Goal: Information Seeking & Learning: Learn about a topic

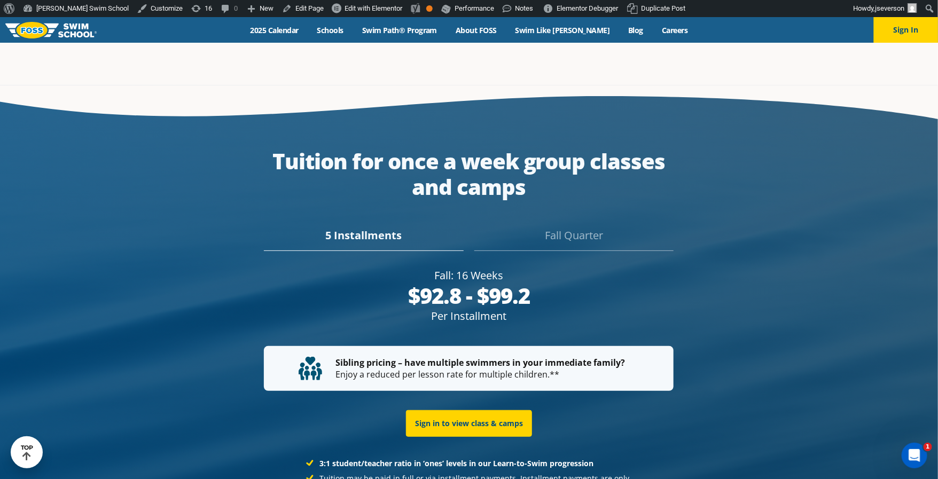
scroll to position [2038, 0]
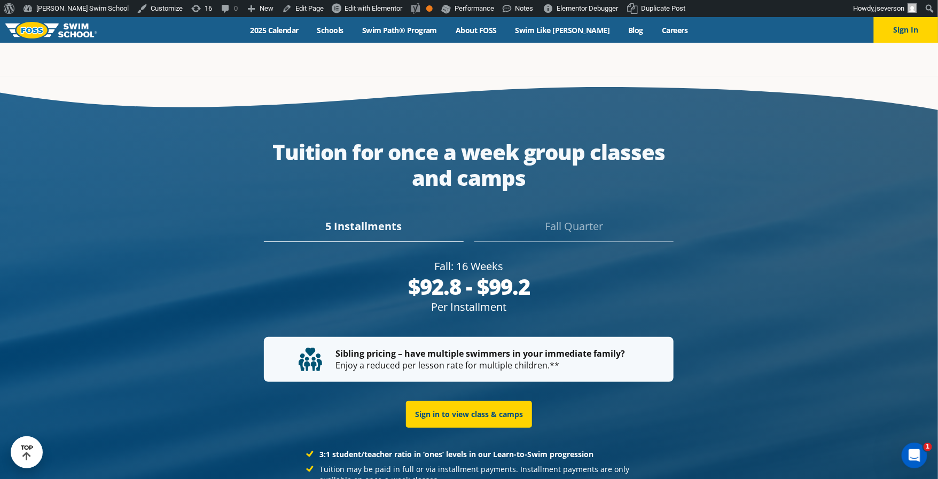
click at [549, 219] on div "Fall Quarter" at bounding box center [574, 231] width 199 height 24
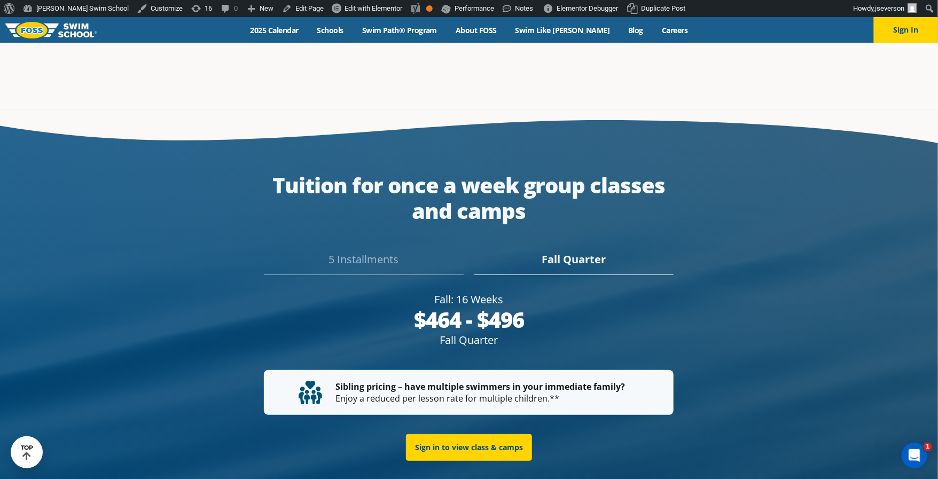
scroll to position [1968, 0]
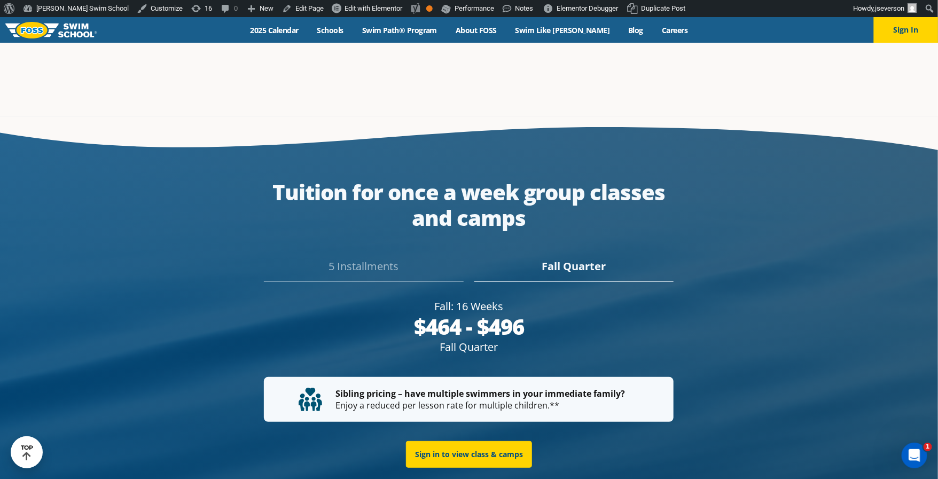
click at [405, 259] on div "5 Installments" at bounding box center [363, 271] width 199 height 24
click at [602, 259] on div "Fall Quarter" at bounding box center [574, 271] width 199 height 24
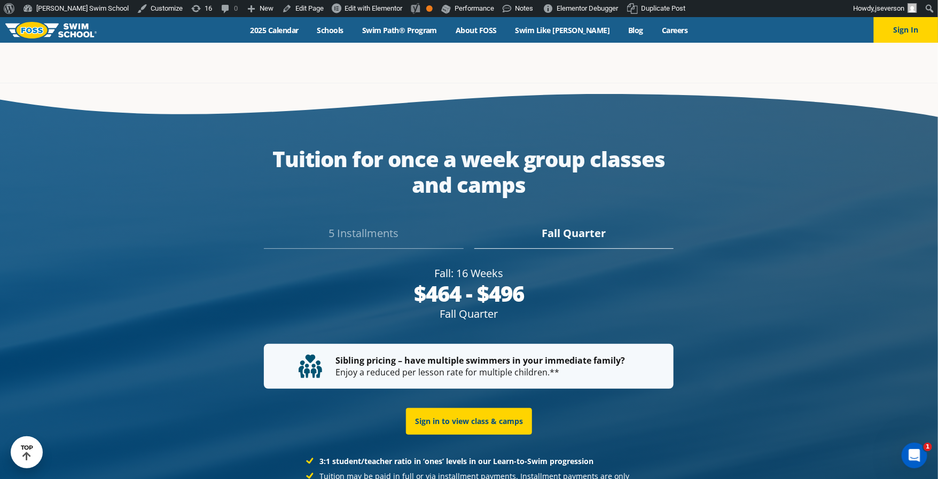
scroll to position [2001, 0]
click at [419, 212] on div "5 Installments Fall Quarter" at bounding box center [469, 230] width 504 height 37
click at [405, 225] on div "5 Installments" at bounding box center [363, 237] width 199 height 24
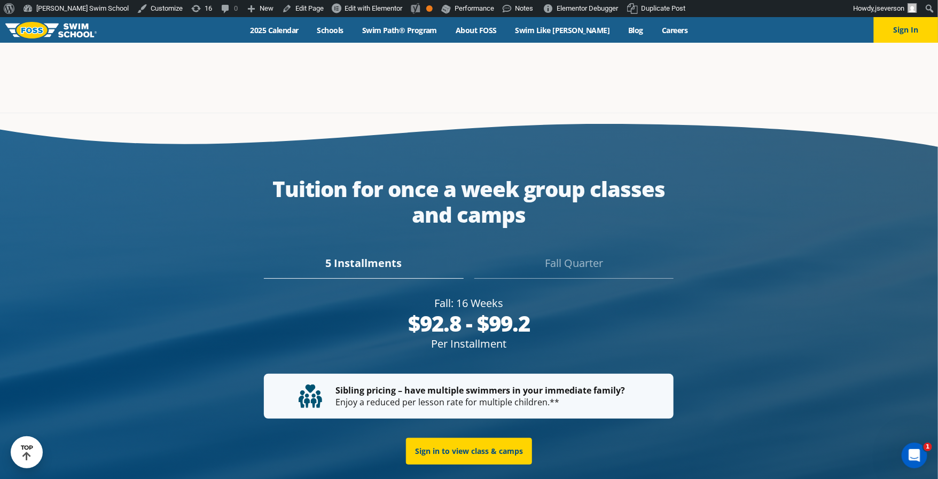
scroll to position [2018, 0]
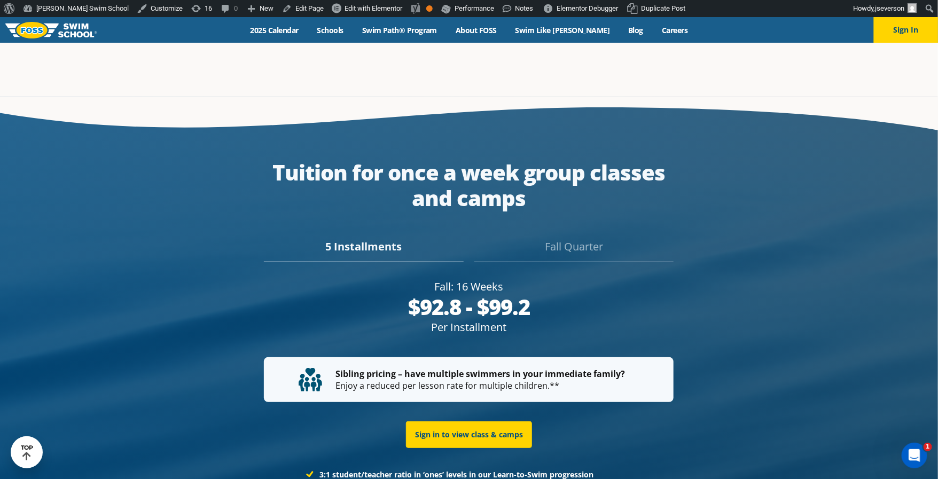
click at [458, 294] on div "$92.8 - $99.2" at bounding box center [469, 307] width 410 height 26
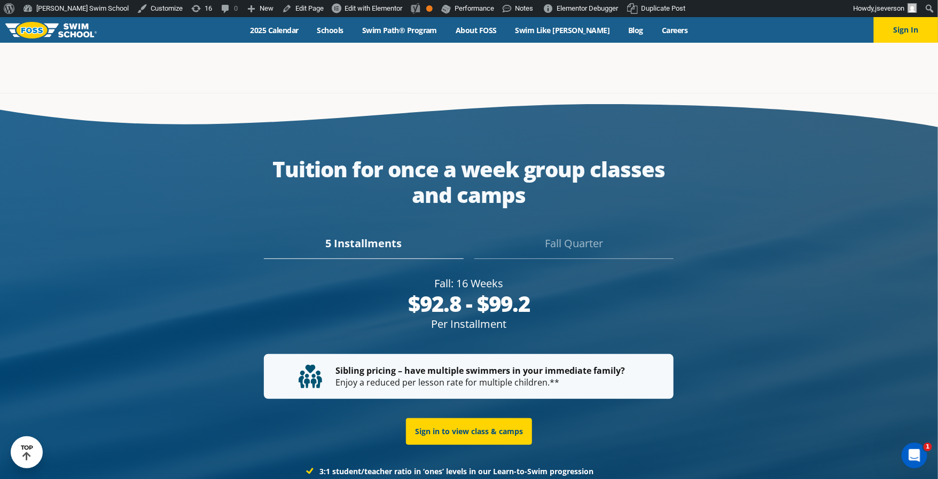
scroll to position [2043, 0]
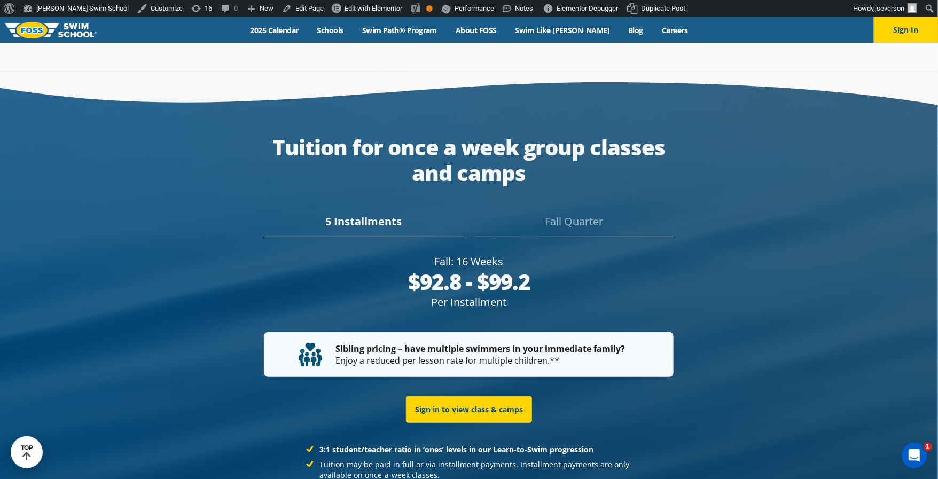
click at [611, 181] on div "Tuition for once a week group classes and camps 5 Installments Fall Quarter Fal…" at bounding box center [469, 349] width 504 height 429
click at [593, 214] on div "Fall Quarter" at bounding box center [574, 226] width 199 height 24
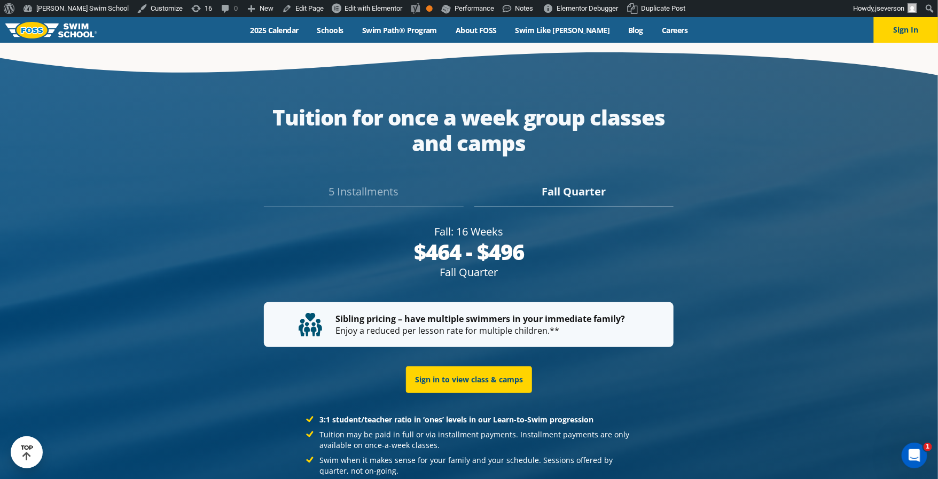
click at [376, 184] on div "5 Installments" at bounding box center [363, 196] width 199 height 24
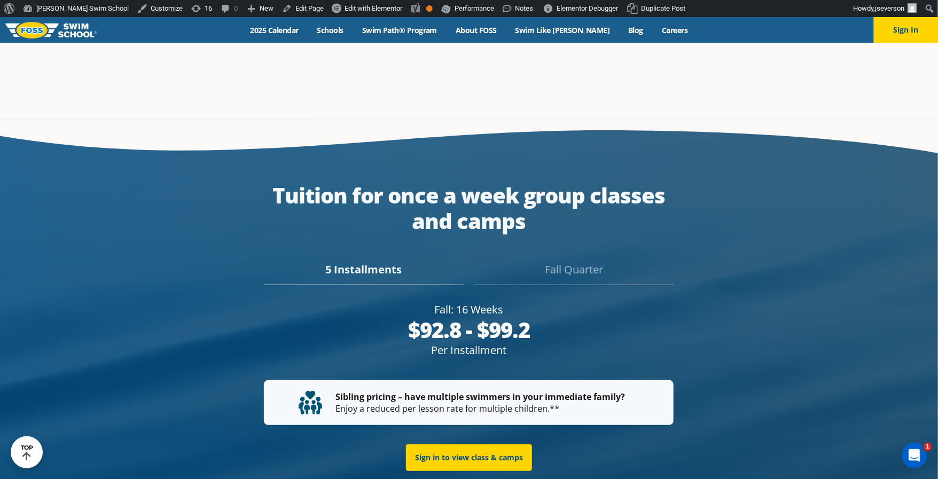
scroll to position [1964, 0]
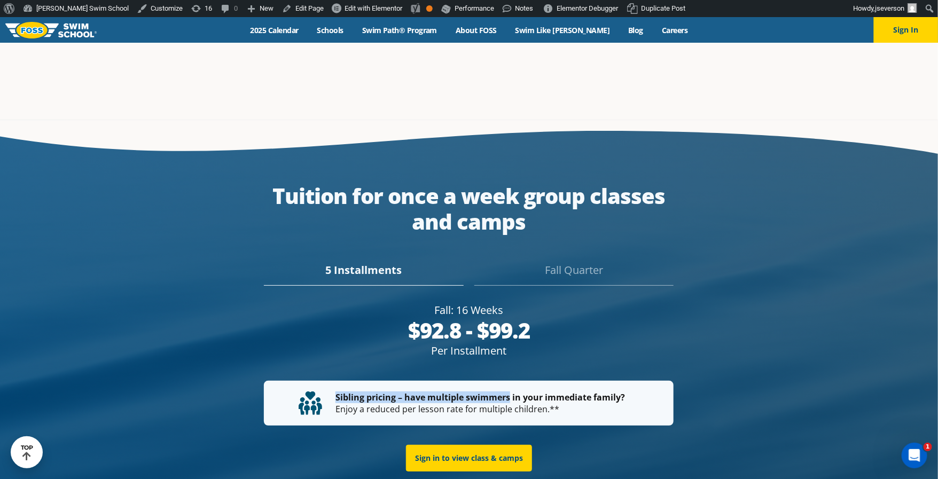
drag, startPoint x: 333, startPoint y: 351, endPoint x: 510, endPoint y: 350, distance: 176.9
click at [510, 392] on p "Sibling pricing – have multiple swimmers in your immediate family? Enjoy a redu…" at bounding box center [469, 404] width 340 height 24
click at [737, 321] on div at bounding box center [469, 397] width 938 height 555
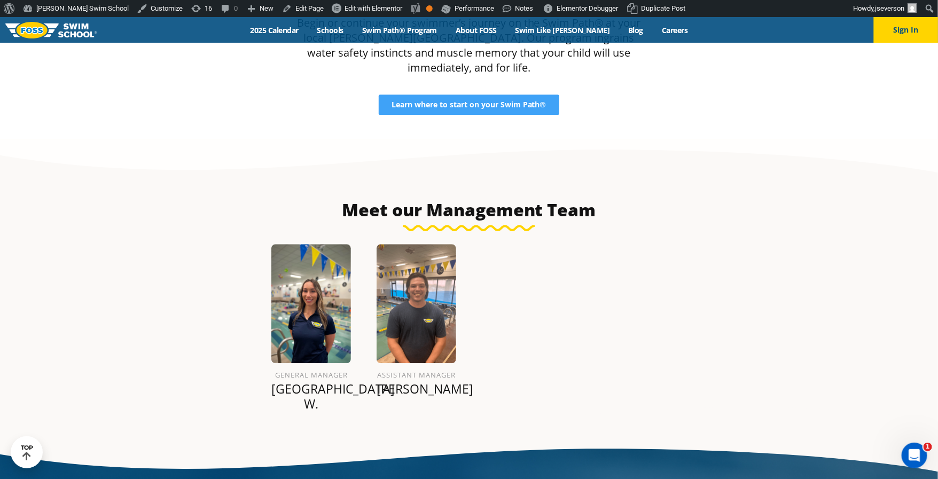
scroll to position [1176, 0]
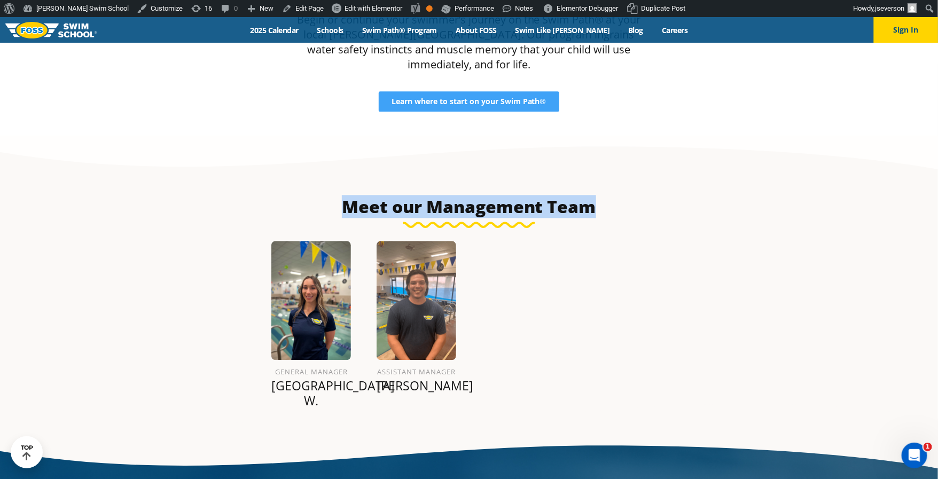
drag, startPoint x: 535, startPoint y: 371, endPoint x: 166, endPoint y: 168, distance: 421.6
click at [162, 211] on section "Meet our Management Team General Manager Paris W. Assistant Manager Jordan S." at bounding box center [469, 285] width 938 height 299
click at [167, 165] on section "Meet our Management Team General Manager Paris W. Assistant Manager Jordan S." at bounding box center [469, 285] width 938 height 299
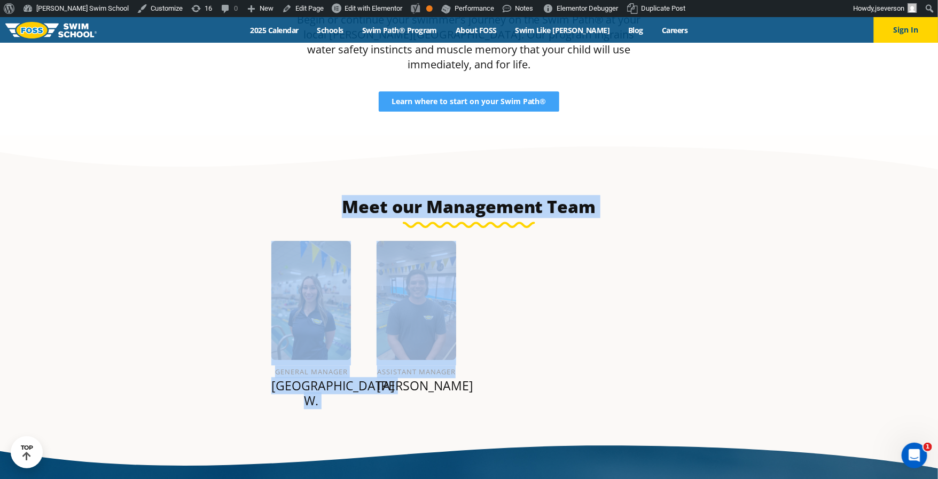
drag, startPoint x: 302, startPoint y: 200, endPoint x: 579, endPoint y: 330, distance: 305.7
click at [579, 330] on section "Meet our Management Team General Manager Paris W. Assistant Manager Jordan S." at bounding box center [469, 285] width 938 height 299
drag, startPoint x: 579, startPoint y: 330, endPoint x: 568, endPoint y: 330, distance: 10.7
click at [568, 330] on div "General Manager Paris W. Assistant Manager Jordan S." at bounding box center [469, 328] width 421 height 201
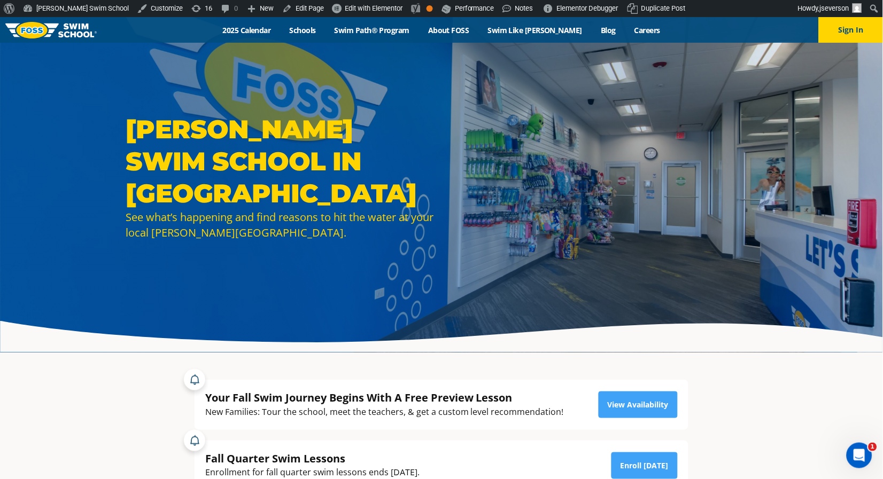
scroll to position [0, 0]
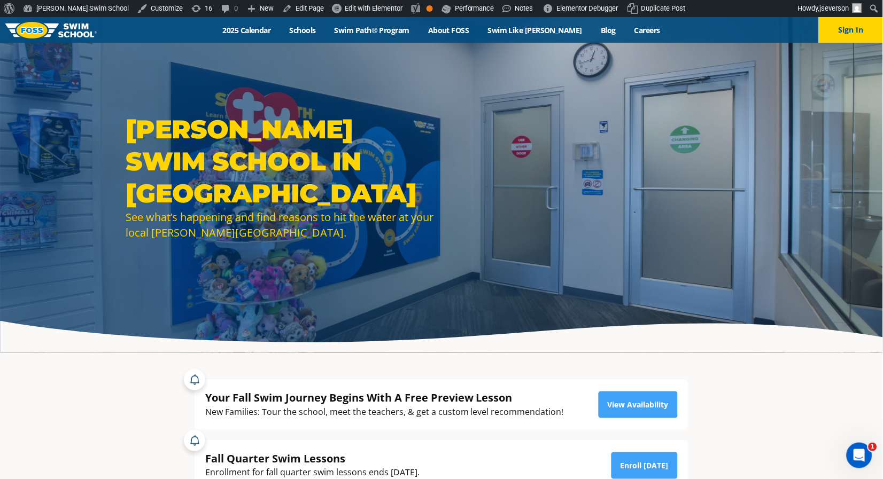
click at [42, 33] on img at bounding box center [50, 30] width 91 height 17
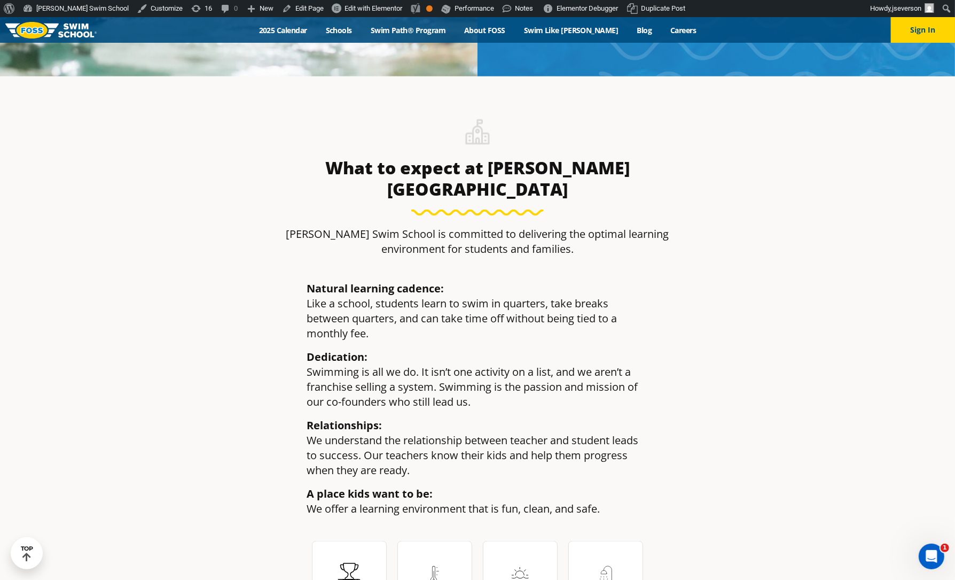
scroll to position [2074, 0]
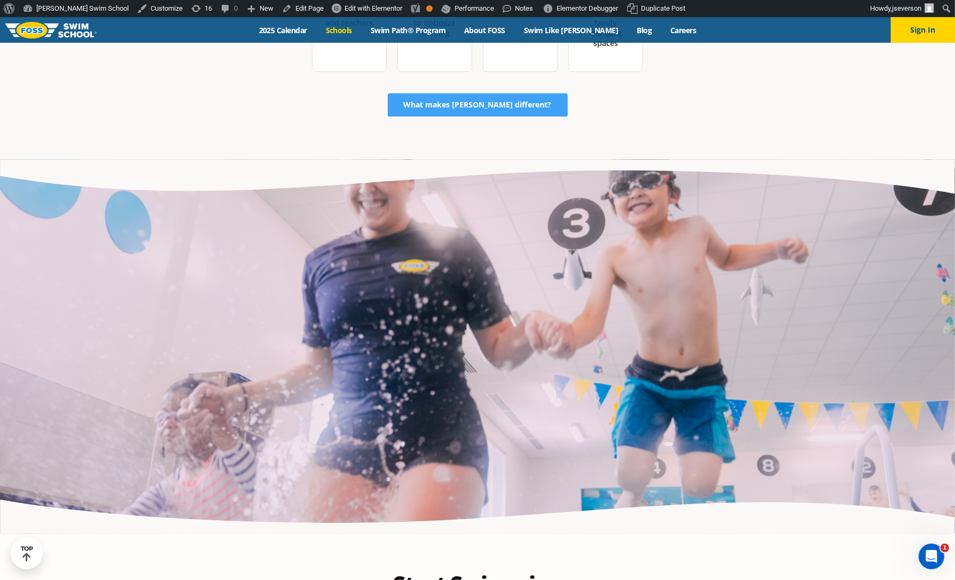
click at [353, 34] on link "Schools" at bounding box center [338, 30] width 45 height 10
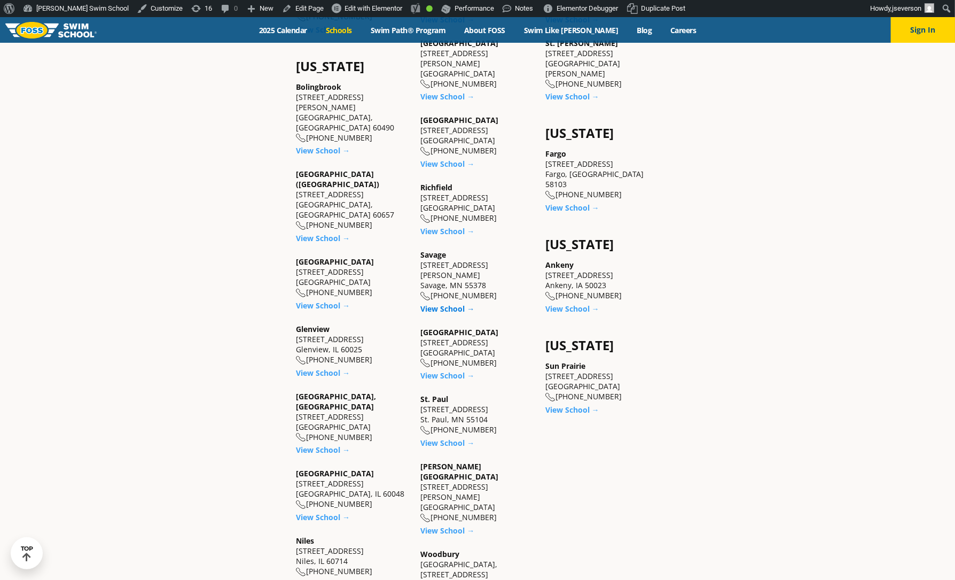
click at [446, 304] on link "View School →" at bounding box center [448, 309] width 54 height 10
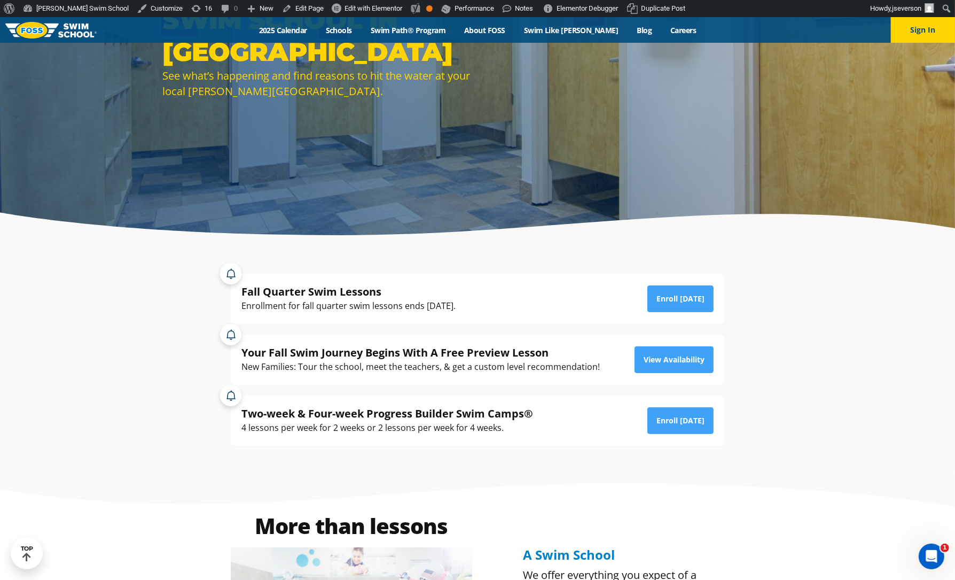
scroll to position [223, 0]
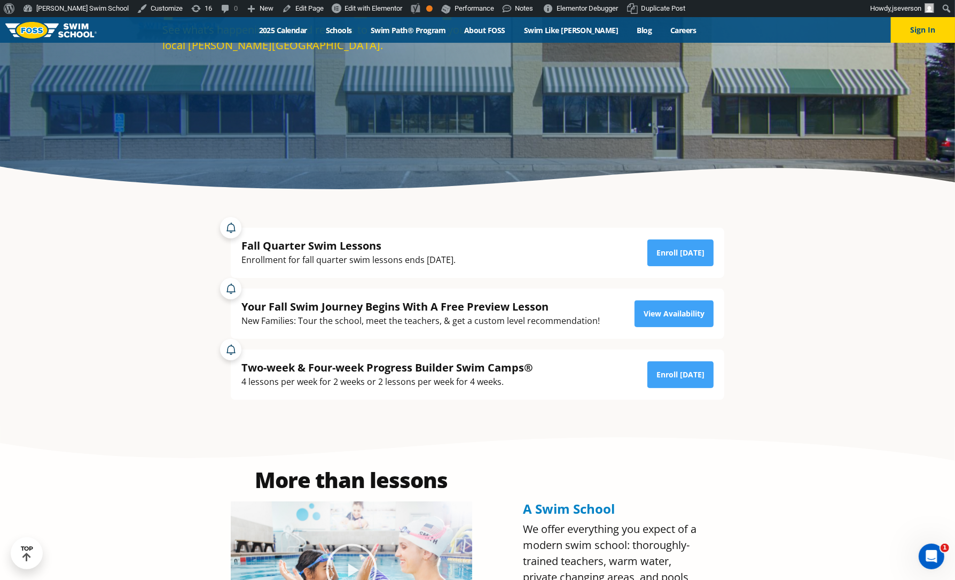
click at [393, 379] on div "4 lessons per week for 2 weeks or 2 lessons per week for 4 weeks." at bounding box center [388, 382] width 292 height 14
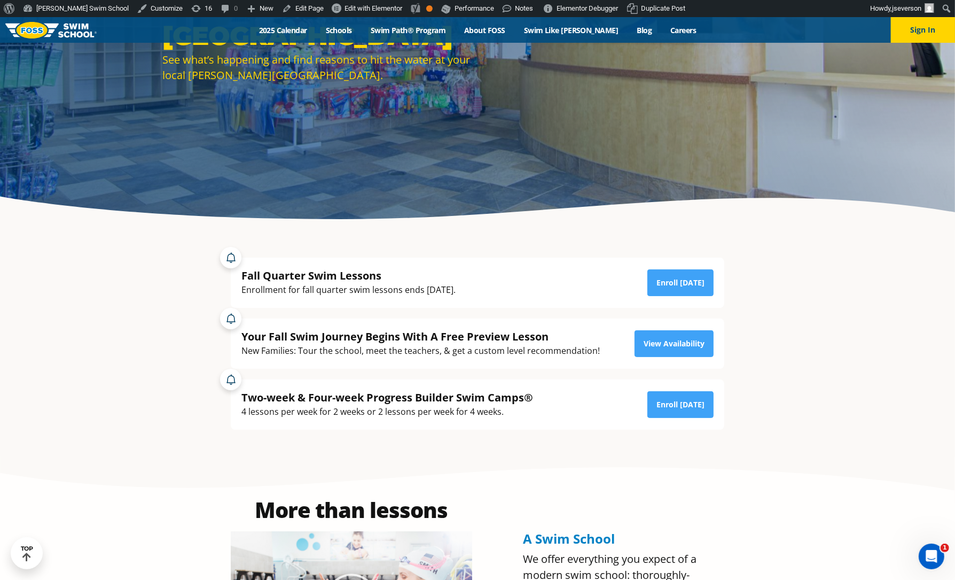
scroll to position [196, 0]
